Goal: Information Seeking & Learning: Learn about a topic

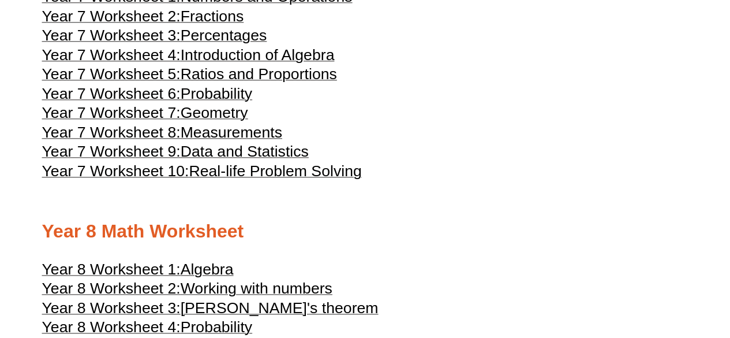
scroll to position [2812, 0]
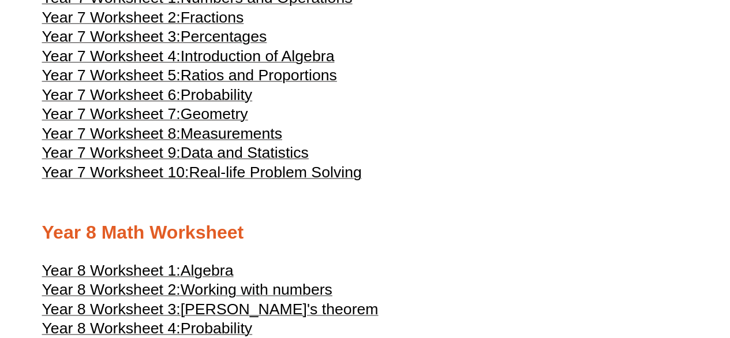
click at [270, 142] on span "Measurements" at bounding box center [232, 133] width 102 height 17
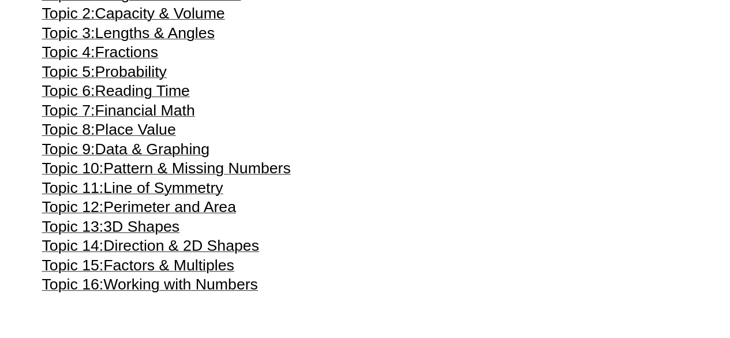
scroll to position [2419, 0]
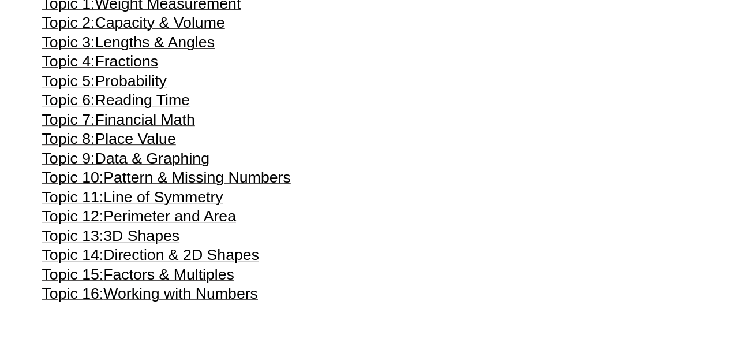
click at [220, 224] on span "Perimeter and Area" at bounding box center [169, 215] width 133 height 17
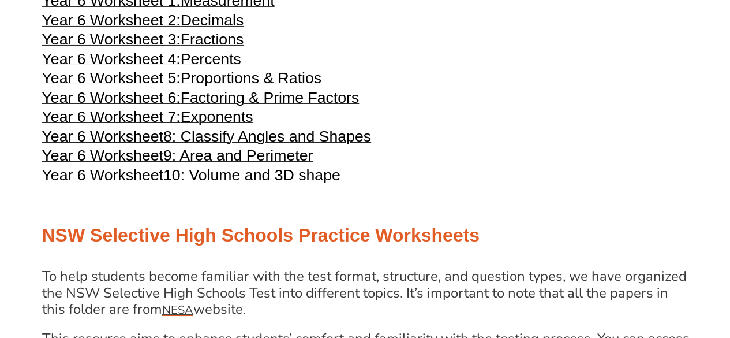
scroll to position [2024, 0]
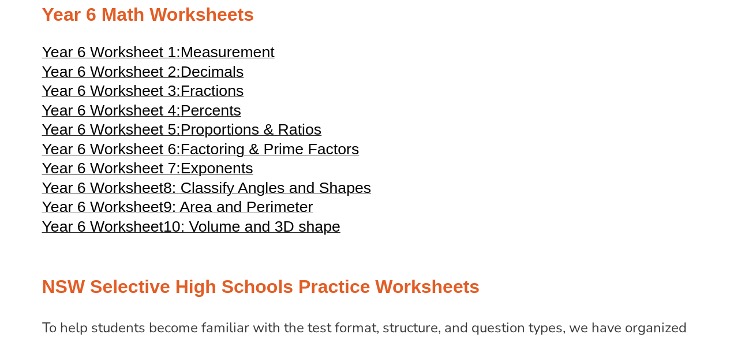
scroll to position [1975, 0]
click at [263, 61] on span "Measurement" at bounding box center [228, 52] width 94 height 17
click at [207, 216] on span "9: Area and Perimeter" at bounding box center [237, 206] width 149 height 17
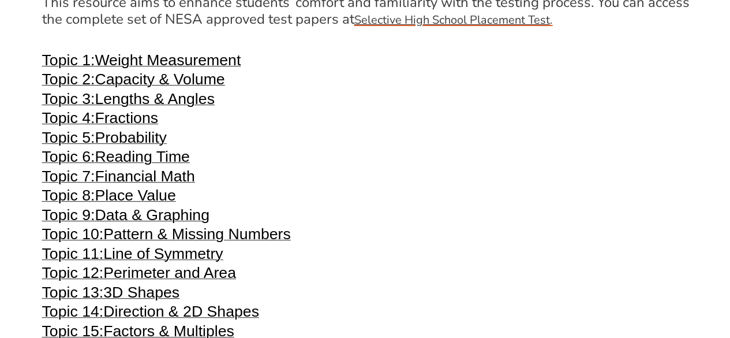
scroll to position [2496, 0]
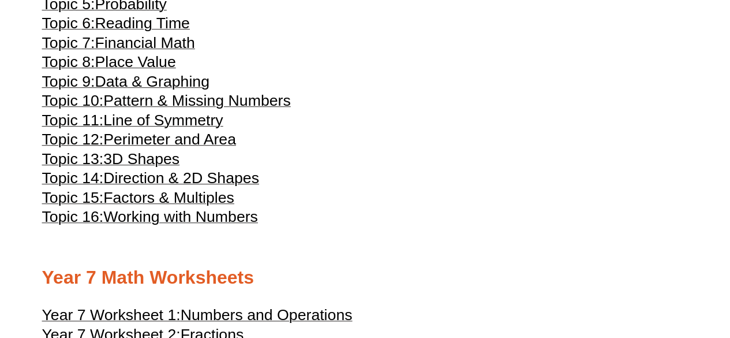
click at [208, 148] on span "Perimeter and Area" at bounding box center [169, 138] width 133 height 17
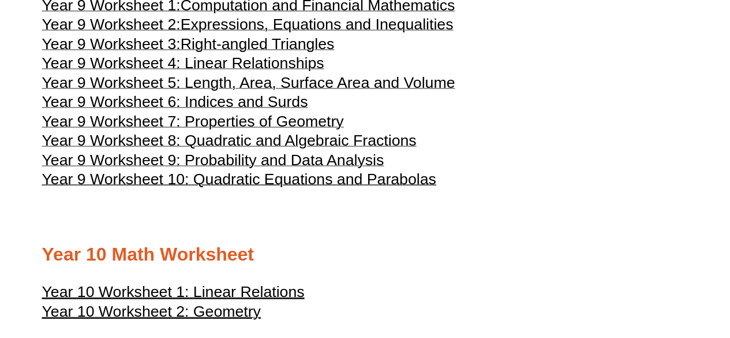
scroll to position [3527, 0]
